Goal: Task Accomplishment & Management: Complete application form

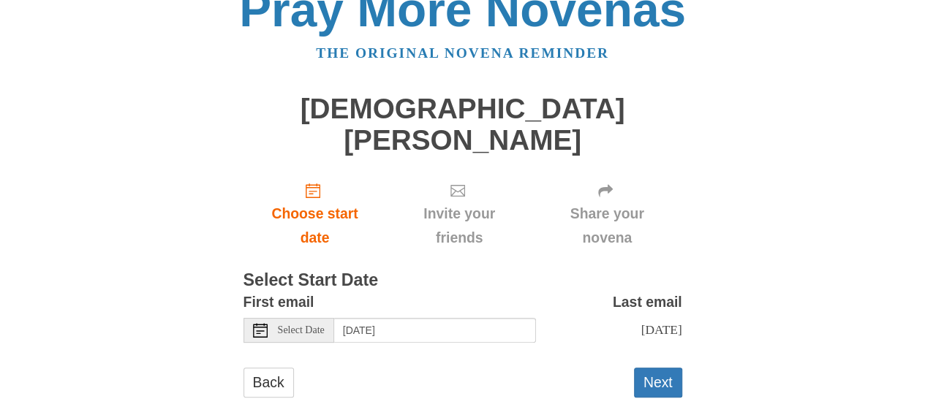
scroll to position [44, 0]
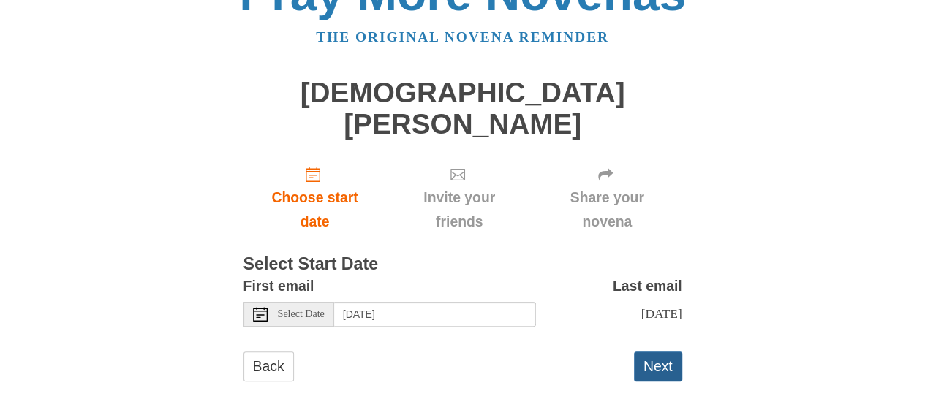
click at [662, 352] on button "Next" at bounding box center [658, 367] width 48 height 30
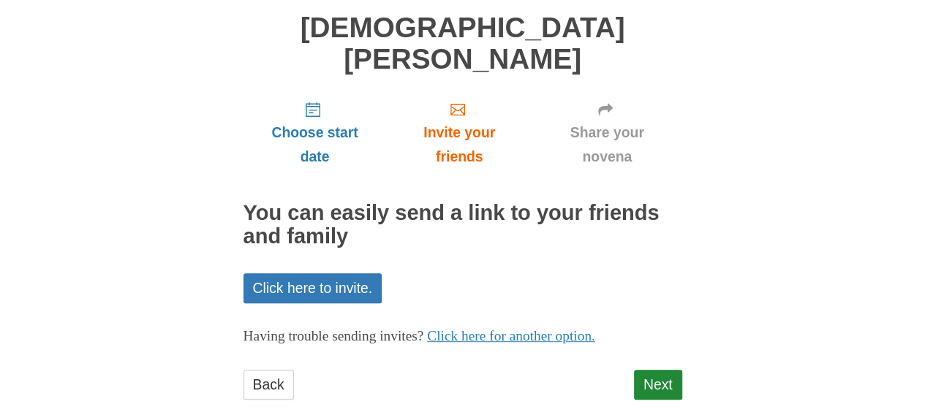
scroll to position [112, 0]
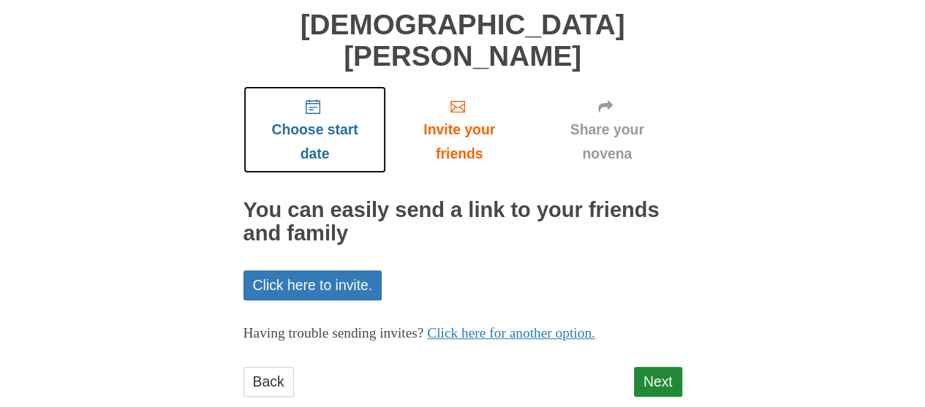
click at [326, 118] on span "Choose start date" at bounding box center [315, 142] width 114 height 48
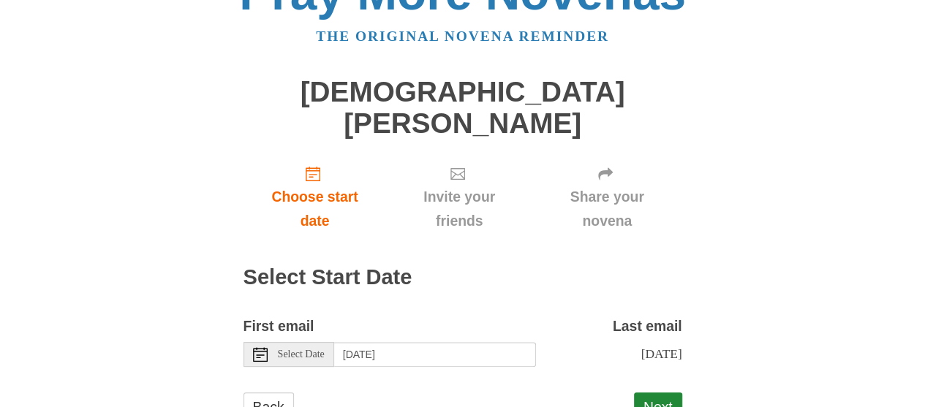
scroll to position [85, 0]
